Goal: Task Accomplishment & Management: Complete application form

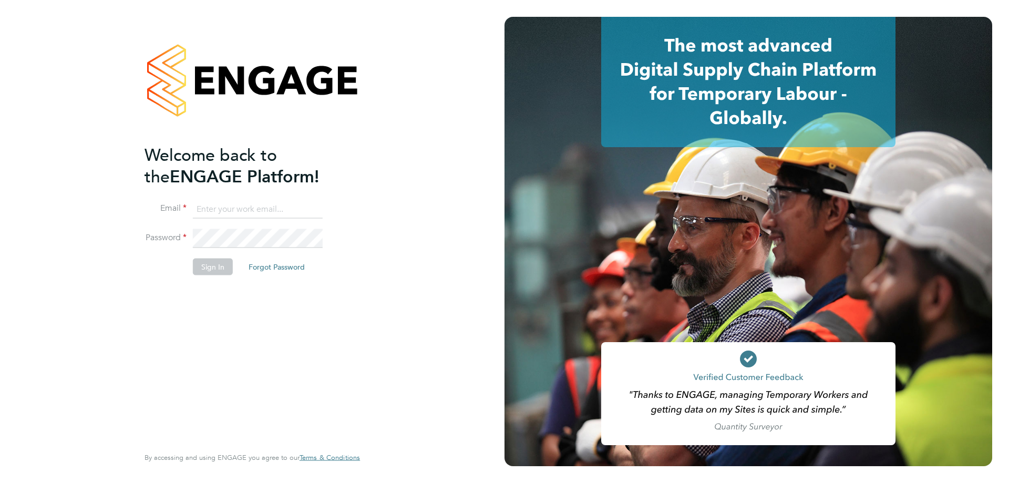
click at [211, 208] on input at bounding box center [258, 209] width 130 height 19
type input "cadlam@hamiltonmayday.co.uk"
click at [200, 257] on li "Password" at bounding box center [247, 243] width 205 height 29
click at [202, 263] on button "Sign In" at bounding box center [213, 267] width 40 height 17
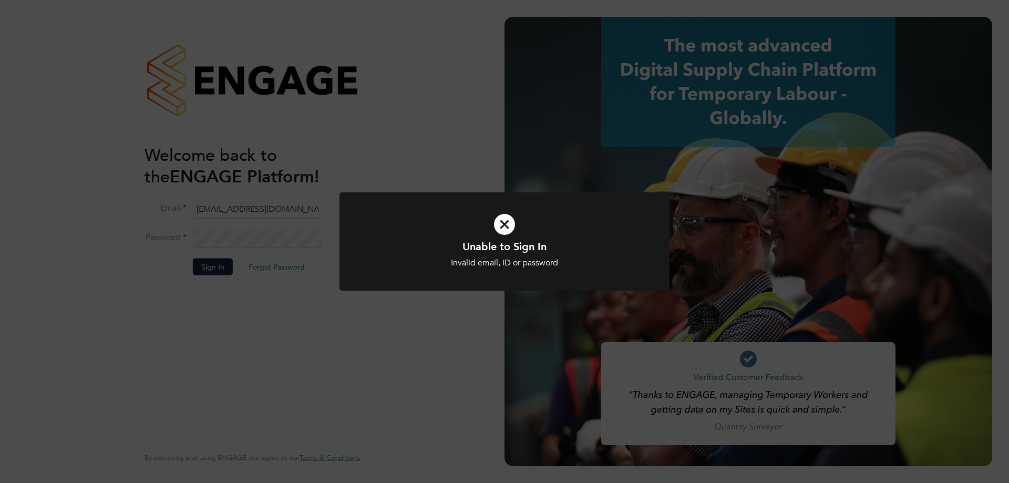
click at [505, 224] on icon at bounding box center [504, 224] width 273 height 41
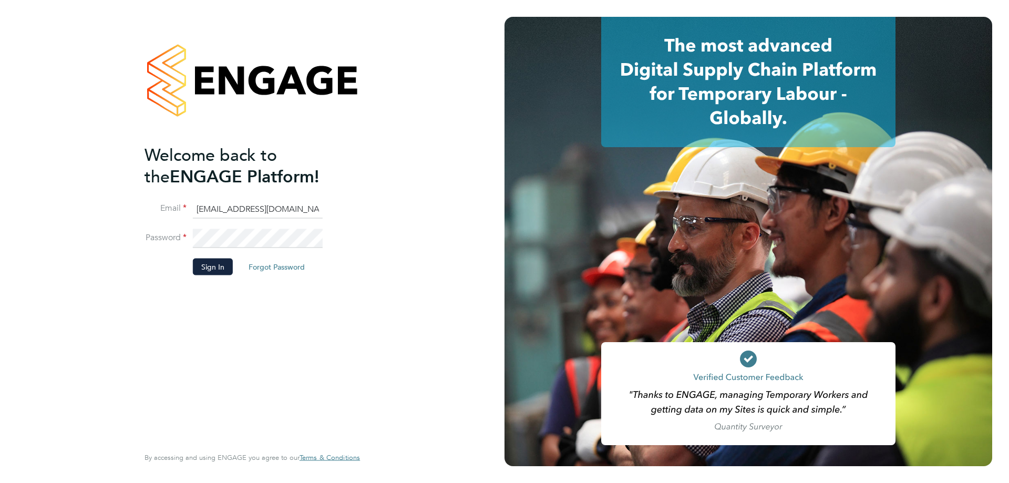
click at [270, 267] on button "Forgot Password" at bounding box center [276, 267] width 73 height 17
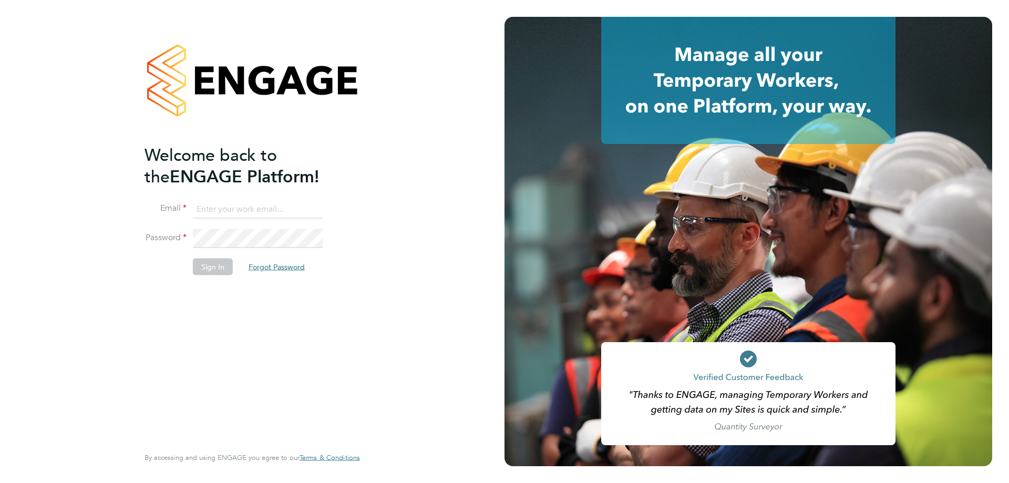
click at [261, 263] on button "Forgot Password" at bounding box center [276, 267] width 73 height 17
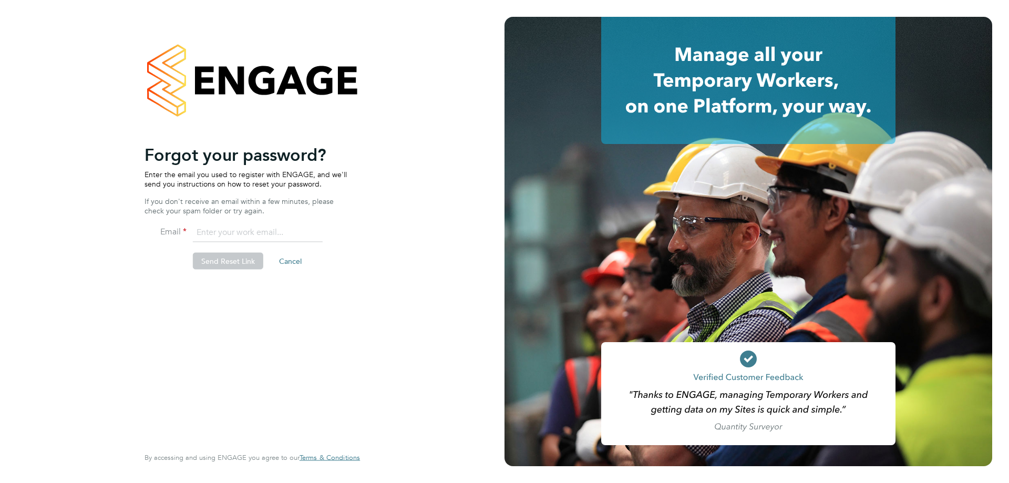
click at [213, 233] on input "email" at bounding box center [258, 232] width 130 height 19
type input "cadlam@hamiltonmayday.co.uk"
click at [232, 256] on button "Send Reset Link" at bounding box center [228, 261] width 70 height 17
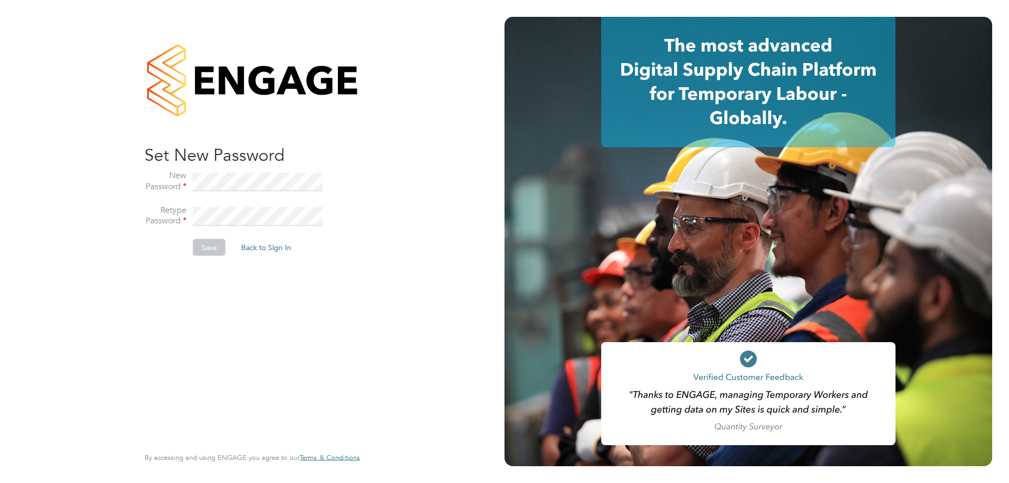
click at [219, 244] on button "Save" at bounding box center [209, 247] width 33 height 17
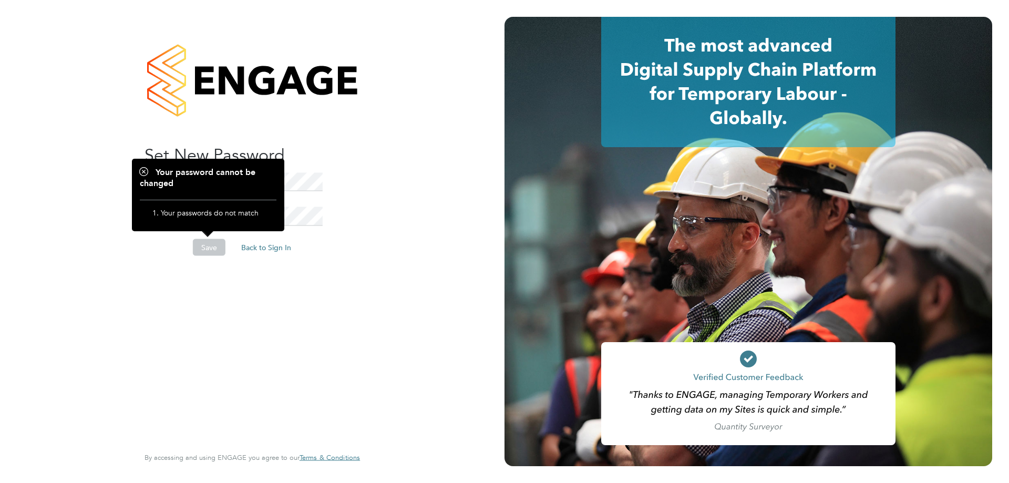
click at [200, 242] on button "Save" at bounding box center [209, 247] width 33 height 17
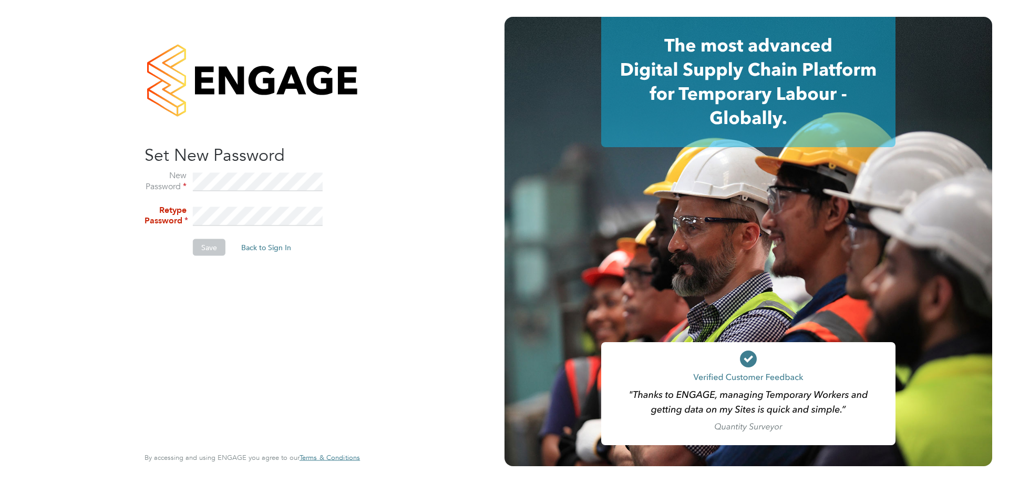
click at [178, 175] on li "New Password" at bounding box center [247, 187] width 205 height 35
click at [159, 213] on li "Retype Password" at bounding box center [247, 221] width 205 height 35
click at [211, 247] on button "Save" at bounding box center [209, 247] width 33 height 17
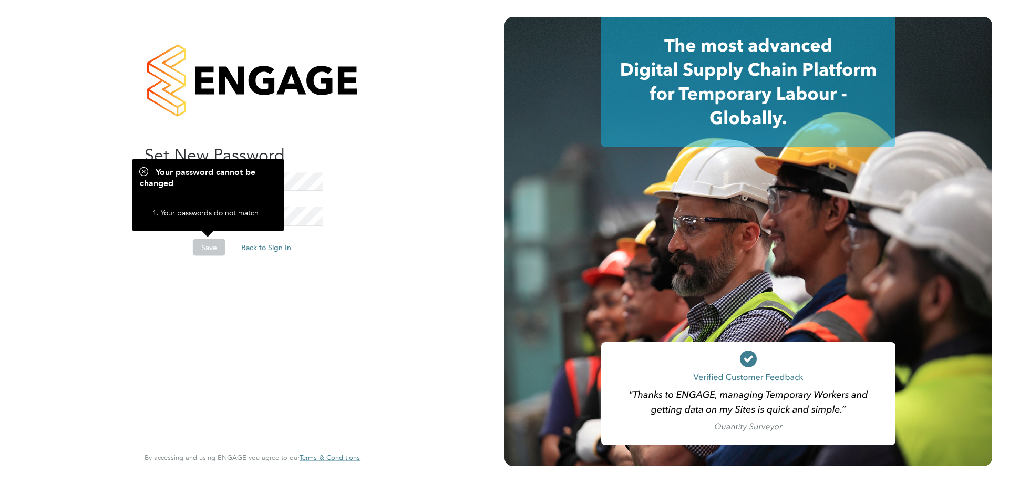
click at [216, 240] on button "Save" at bounding box center [209, 247] width 33 height 17
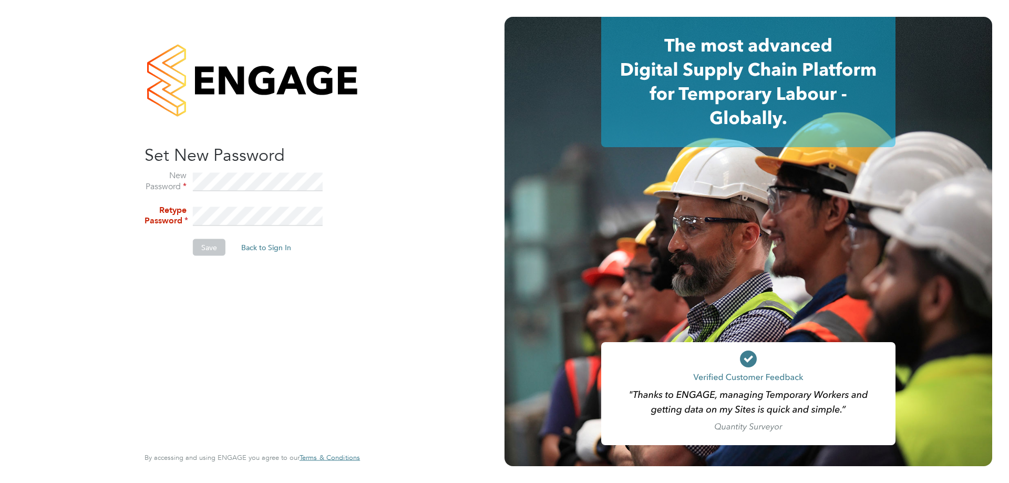
click at [160, 184] on li "New Password" at bounding box center [247, 187] width 205 height 35
click at [156, 215] on li "Retype Password" at bounding box center [247, 221] width 205 height 35
click at [211, 245] on button "Save" at bounding box center [209, 247] width 33 height 17
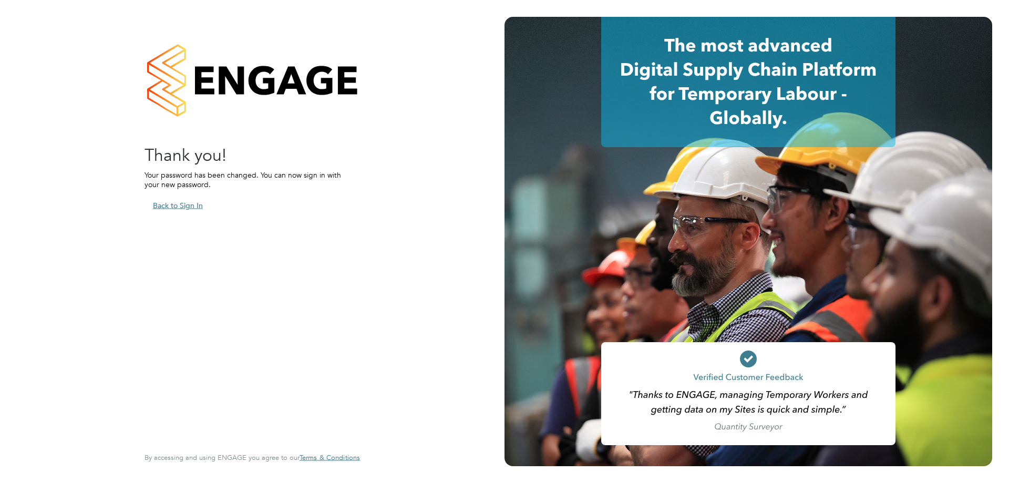
click at [160, 202] on button "Back to Sign In" at bounding box center [178, 205] width 67 height 17
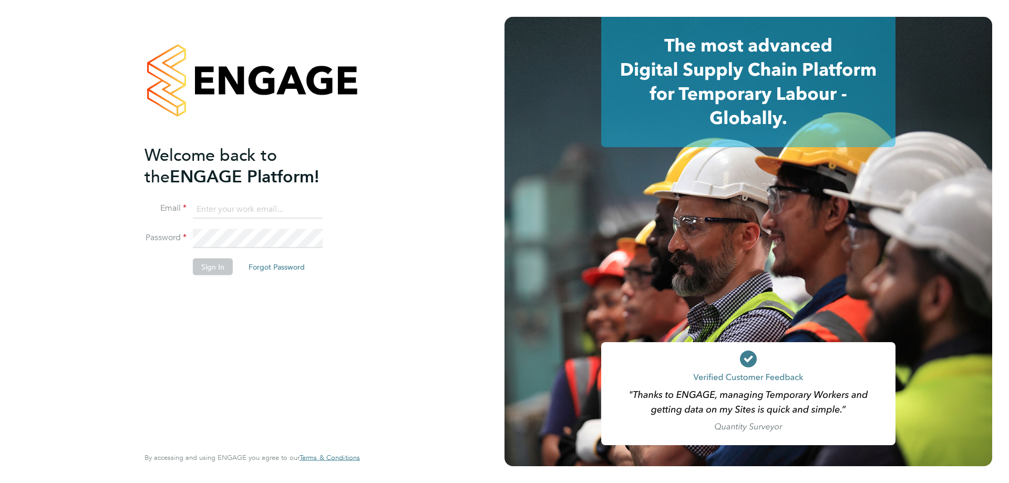
click at [221, 208] on input at bounding box center [258, 209] width 130 height 19
type input "cadlam@hamiltonmayday.co.uk"
click at [211, 268] on button "Sign In" at bounding box center [213, 267] width 40 height 17
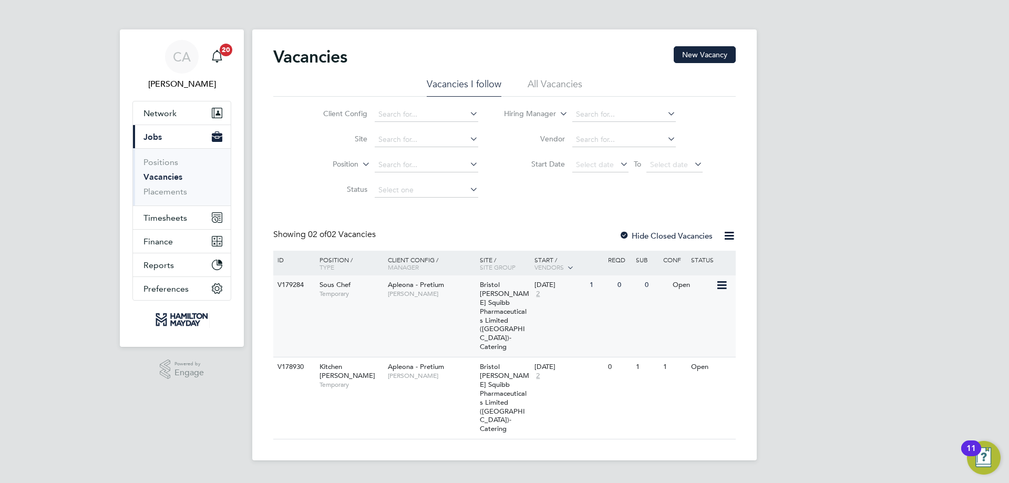
click at [336, 285] on span "Sous Chef" at bounding box center [335, 284] width 31 height 9
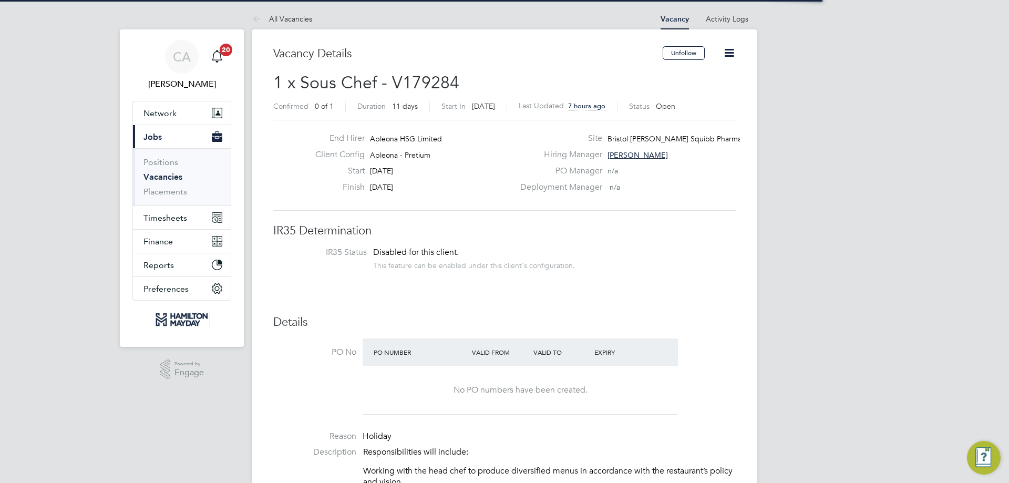
scroll to position [31, 74]
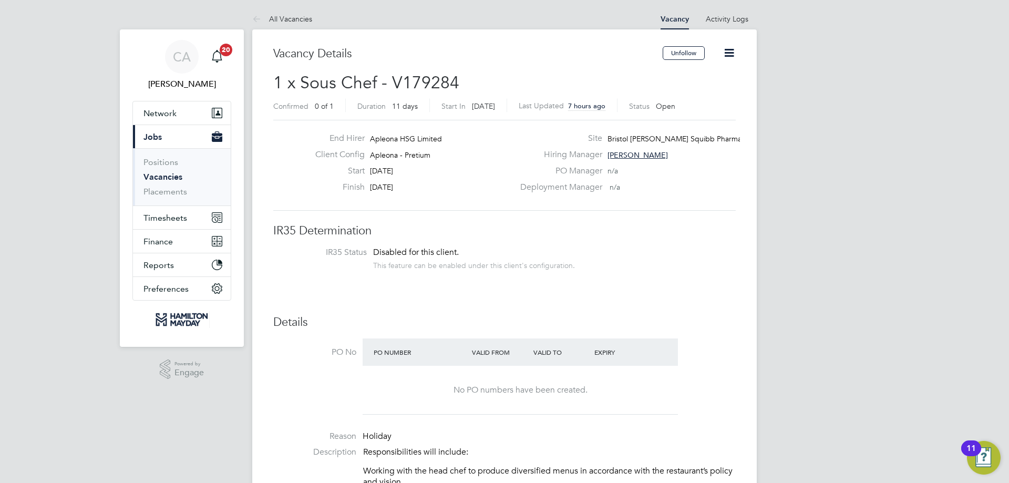
click at [728, 55] on icon at bounding box center [729, 52] width 13 height 13
click at [541, 86] on h2 "1 x Sous Chef - V179284 Confirmed 0 of 1 Duration 11 days Start In [DATE] Last …" at bounding box center [504, 94] width 463 height 44
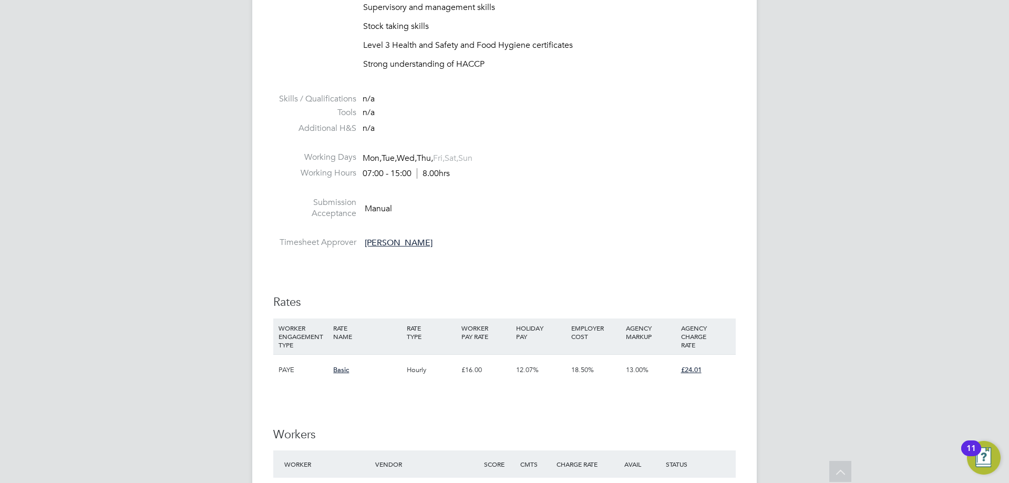
scroll to position [894, 0]
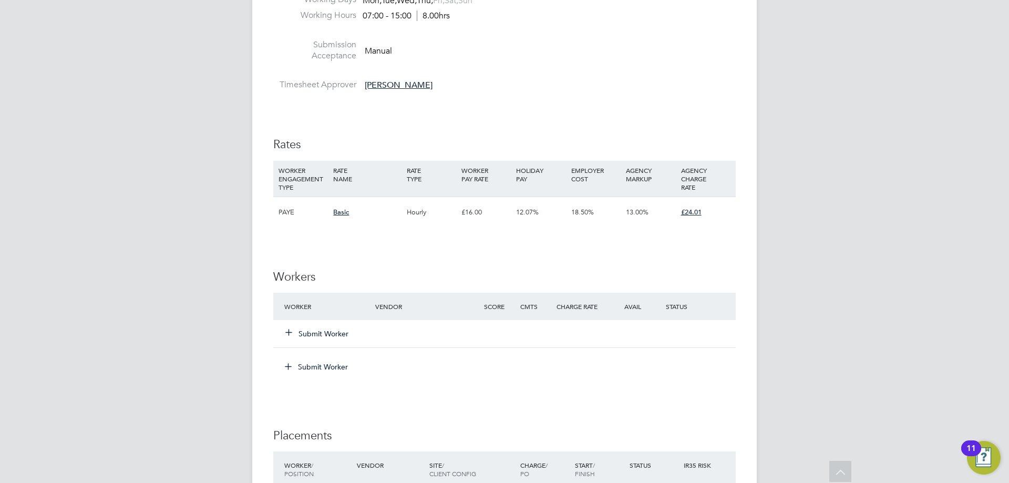
click at [287, 333] on icon at bounding box center [289, 332] width 8 height 8
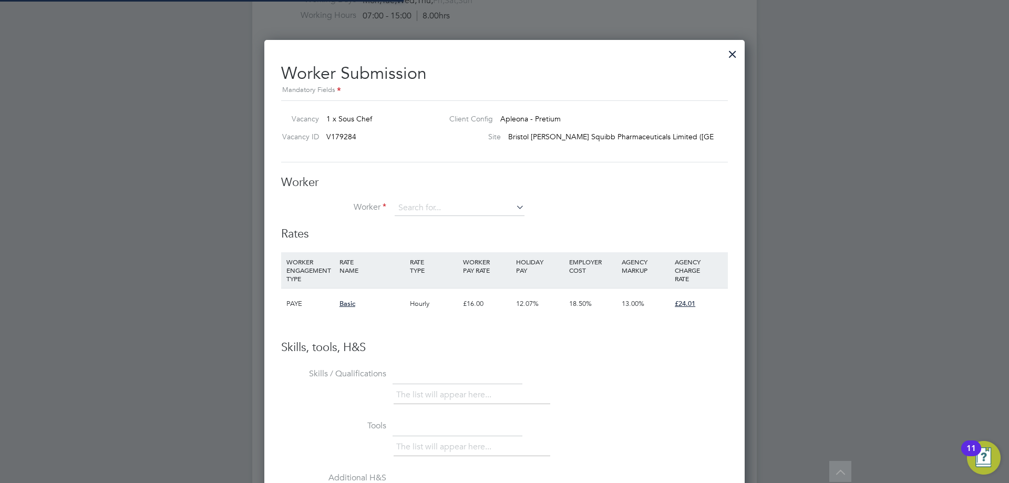
scroll to position [638, 481]
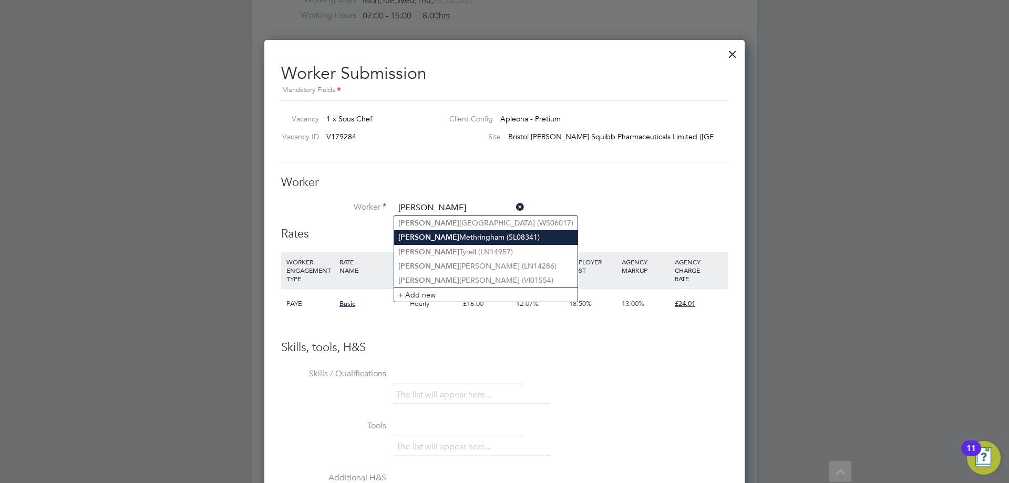
click at [420, 237] on li "[PERSON_NAME] (SL08341)" at bounding box center [485, 237] width 183 height 14
type input "[PERSON_NAME] (SL08341)"
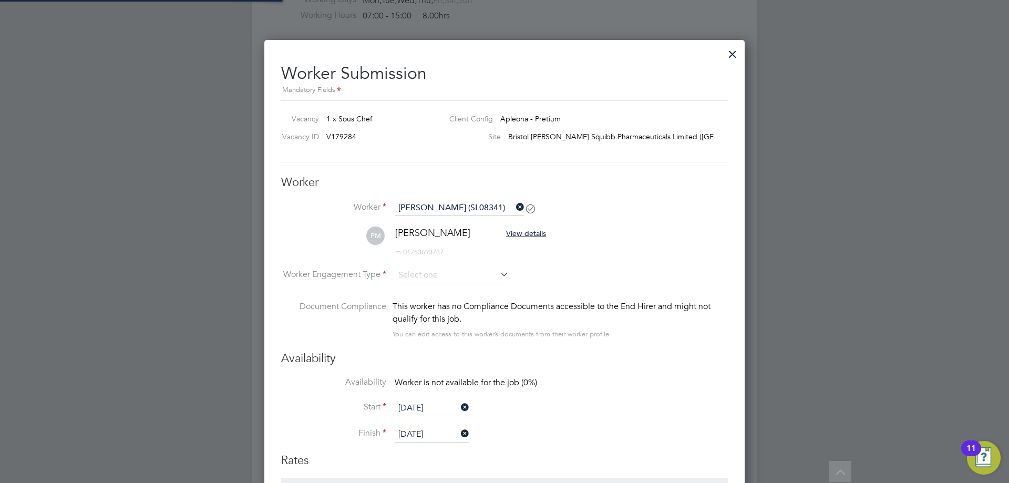
scroll to position [865, 481]
click at [413, 279] on input at bounding box center [452, 276] width 114 height 16
click at [412, 302] on li "PAYE" at bounding box center [451, 305] width 115 height 14
type input "PAYE"
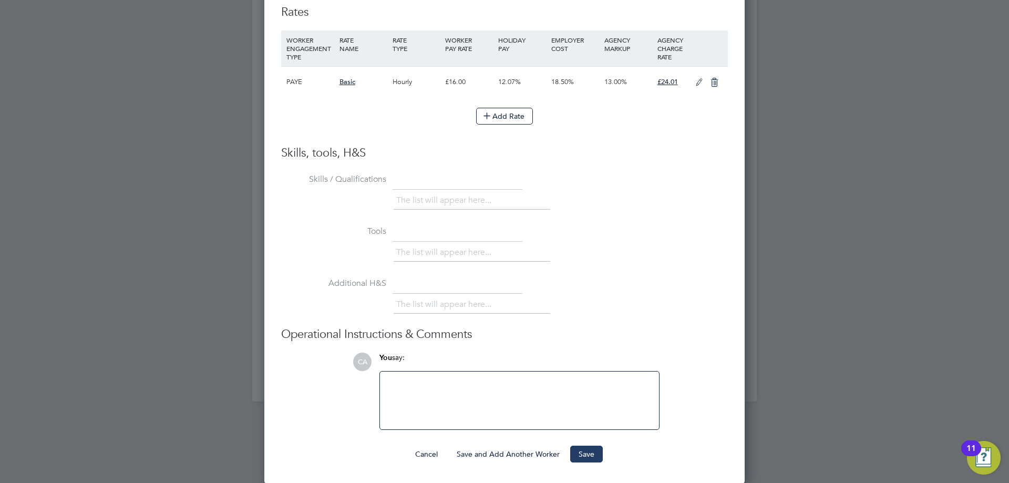
click at [582, 454] on button "Save" at bounding box center [586, 454] width 33 height 17
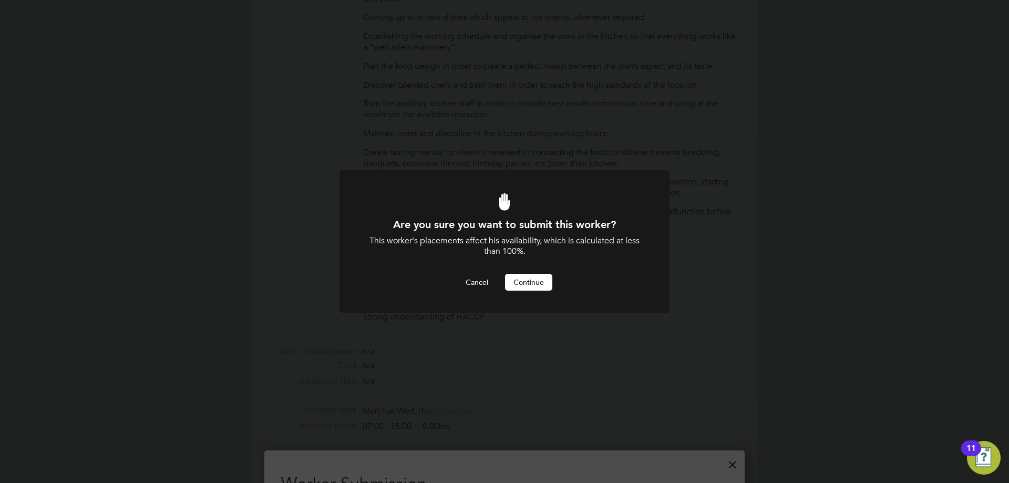
click at [518, 280] on button "Continue" at bounding box center [528, 282] width 47 height 17
